Goal: Task Accomplishment & Management: Manage account settings

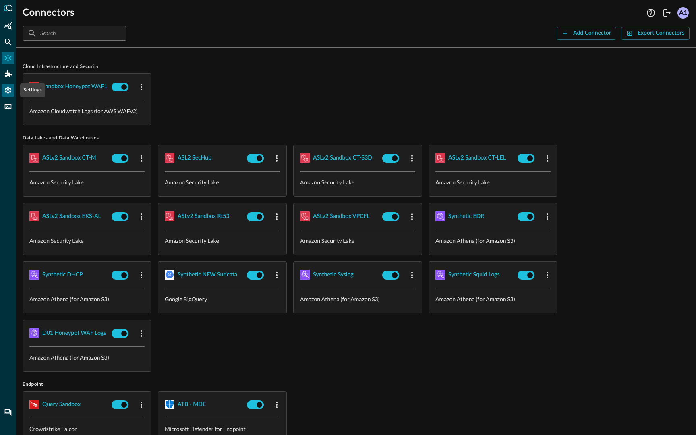
click at [8, 94] on div "Settings" at bounding box center [8, 90] width 13 height 13
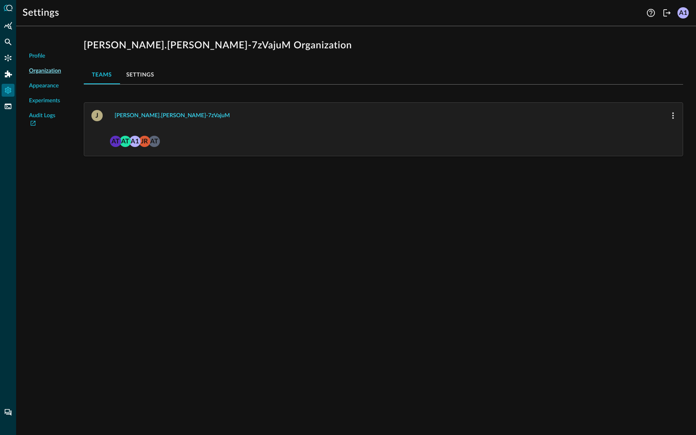
click at [143, 113] on div "jonathan.rau-7zVajuM" at bounding box center [172, 116] width 115 height 10
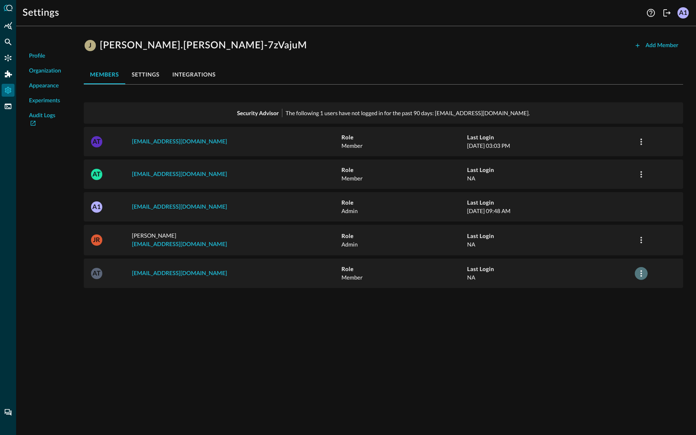
click at [644, 271] on icon "button" at bounding box center [641, 274] width 10 height 10
click at [497, 388] on div at bounding box center [348, 217] width 696 height 435
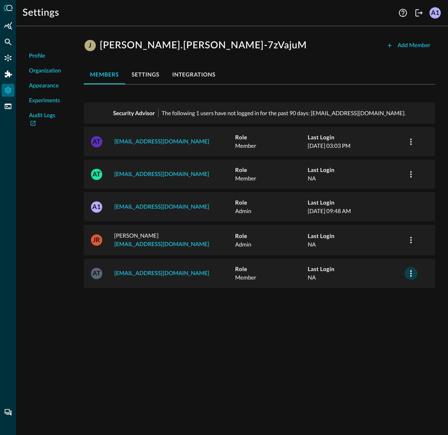
click at [413, 269] on icon "button" at bounding box center [411, 274] width 10 height 10
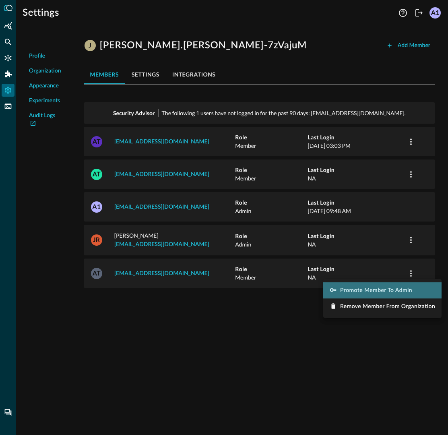
click at [404, 293] on span "Promote Member to Admin" at bounding box center [376, 291] width 72 height 6
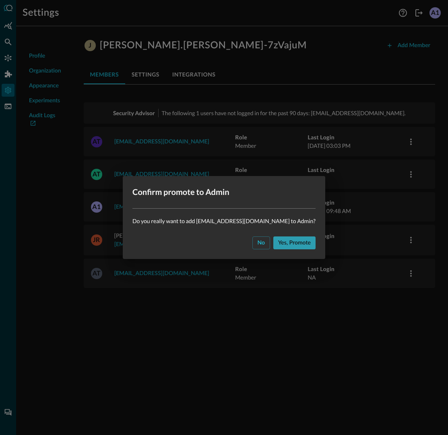
click at [289, 243] on div "Yes, promote" at bounding box center [294, 243] width 33 height 10
